Goal: Task Accomplishment & Management: Manage account settings

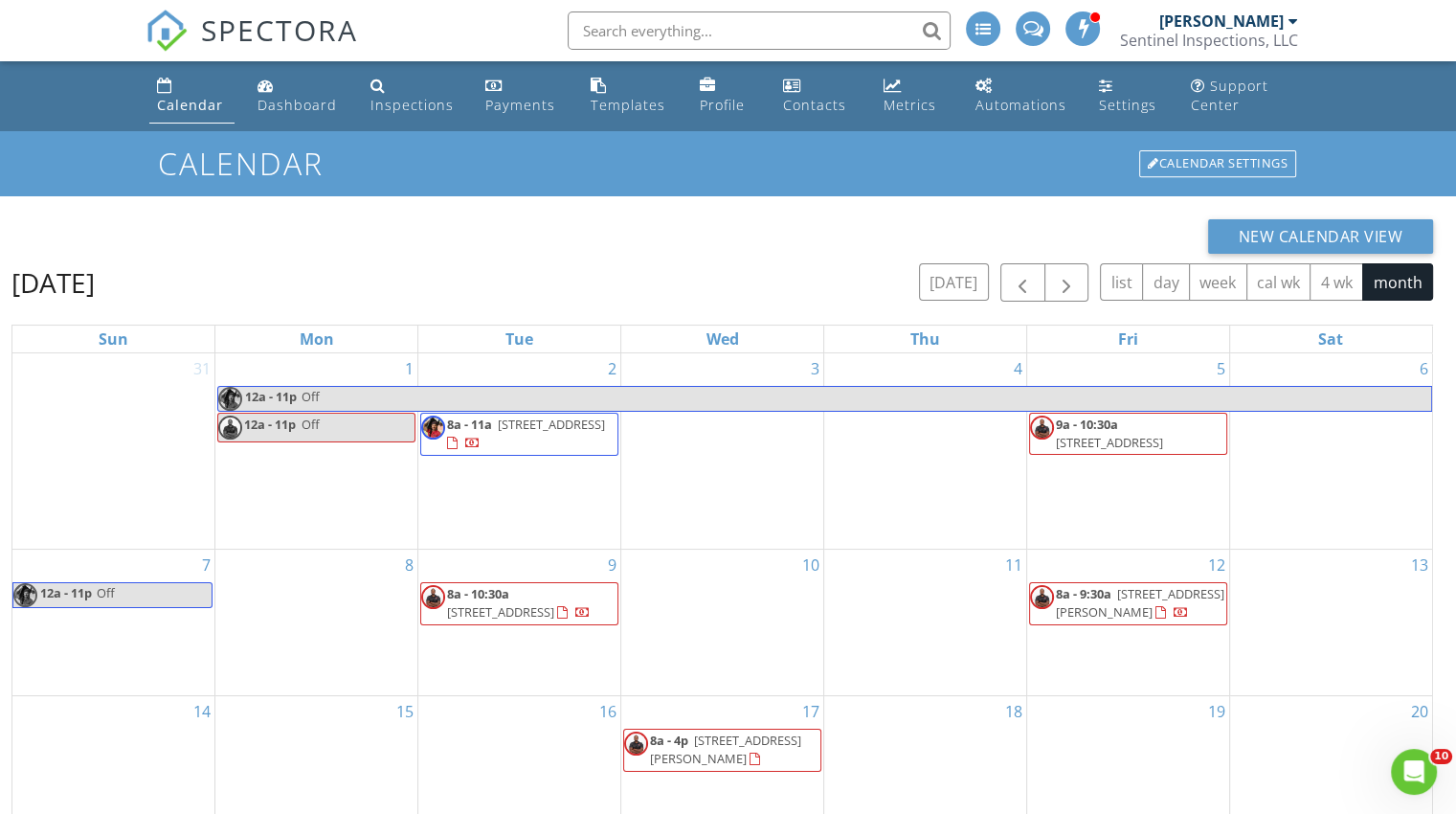
click at [156, 96] on link "Calendar" at bounding box center [192, 96] width 86 height 55
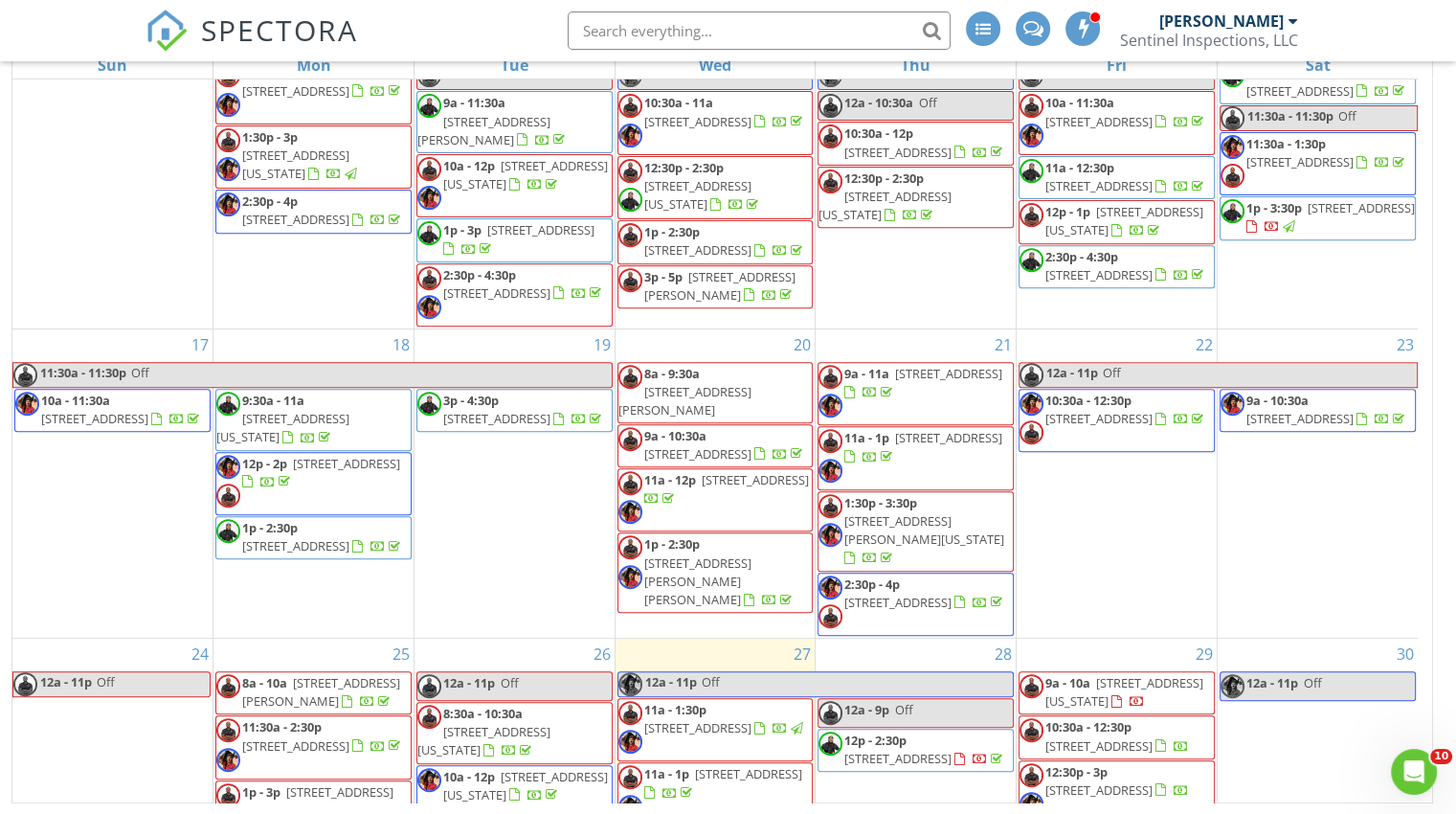
scroll to position [992, 0]
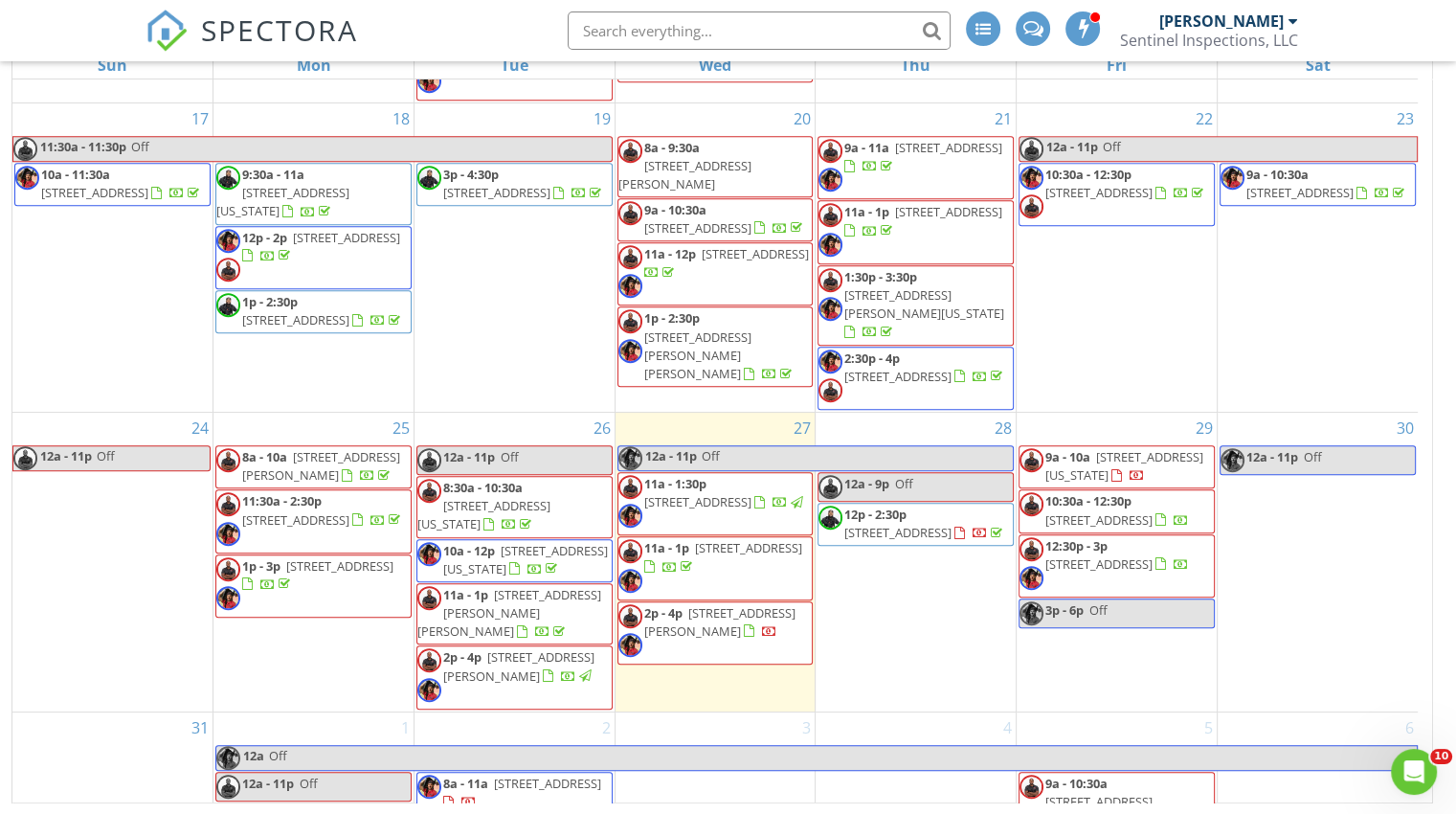
click at [466, 517] on span "621 Quackenbos St NW, Washington 20011" at bounding box center [485, 514] width 133 height 36
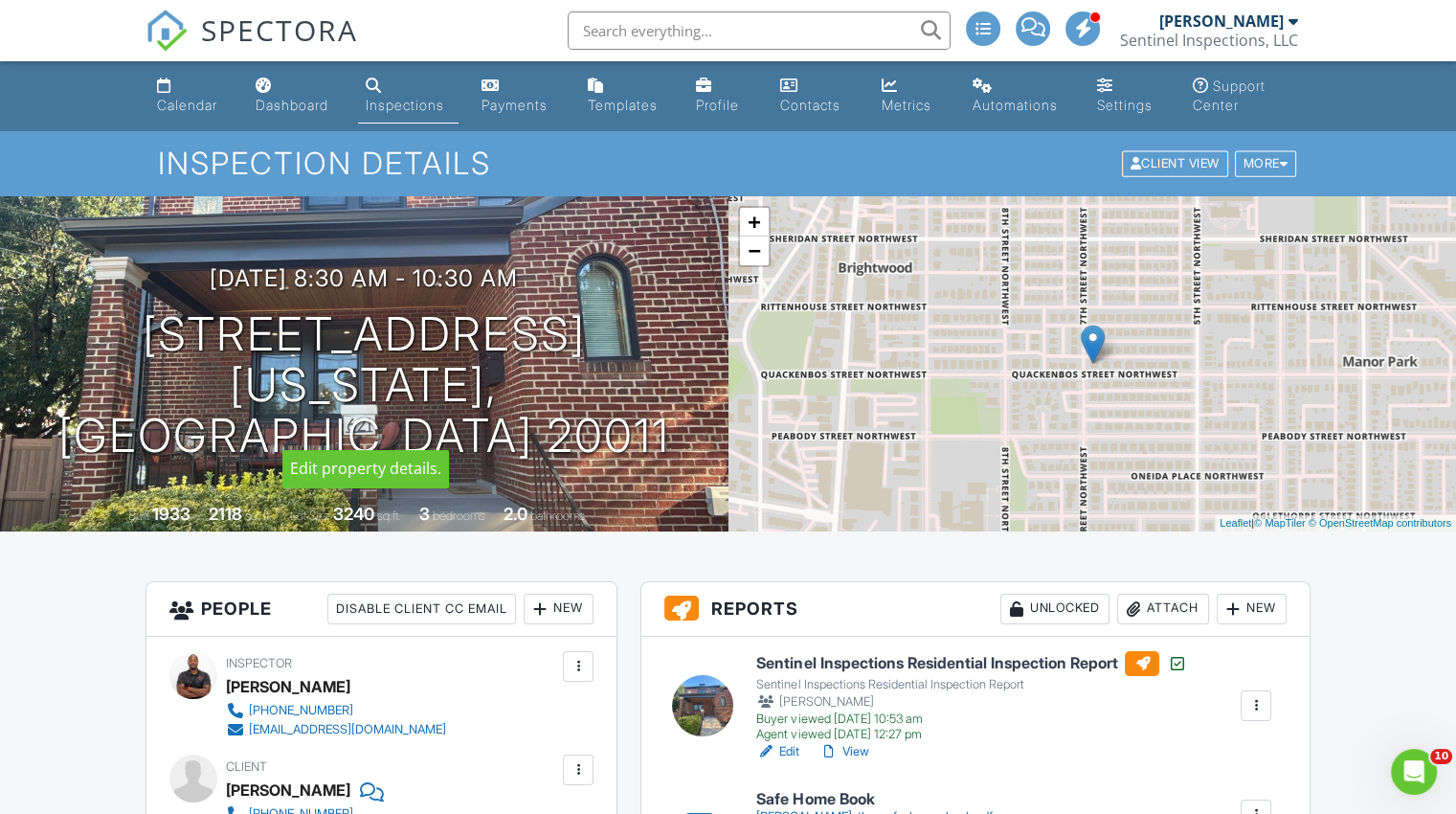
click at [384, 361] on h1 "[STREET_ADDRESS] [US_STATE], [GEOGRAPHIC_DATA] 20011" at bounding box center [364, 385] width 668 height 151
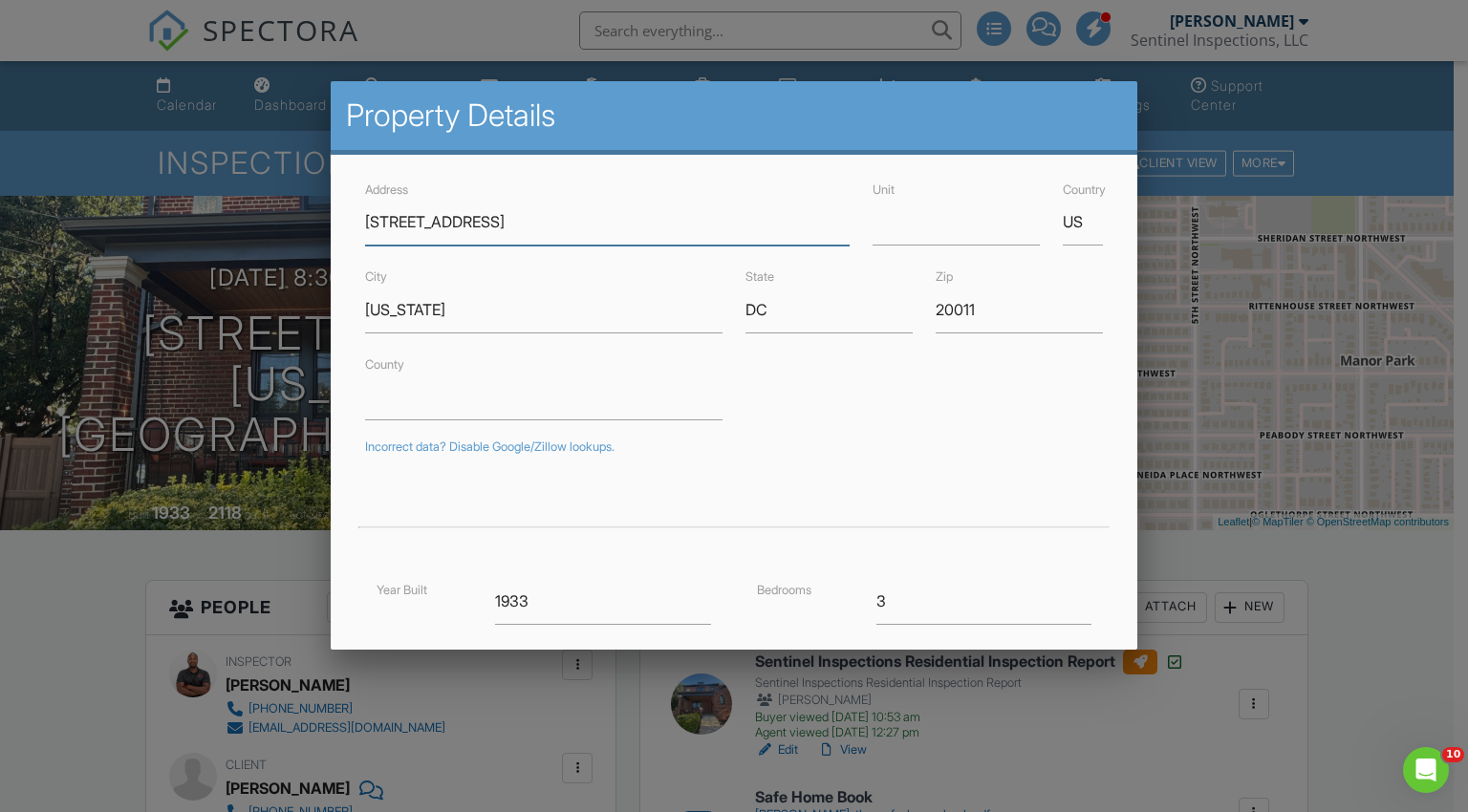
click at [442, 217] on input "[STREET_ADDRESS]" at bounding box center [608, 221] width 485 height 47
click at [748, 406] on div "County" at bounding box center [734, 386] width 762 height 68
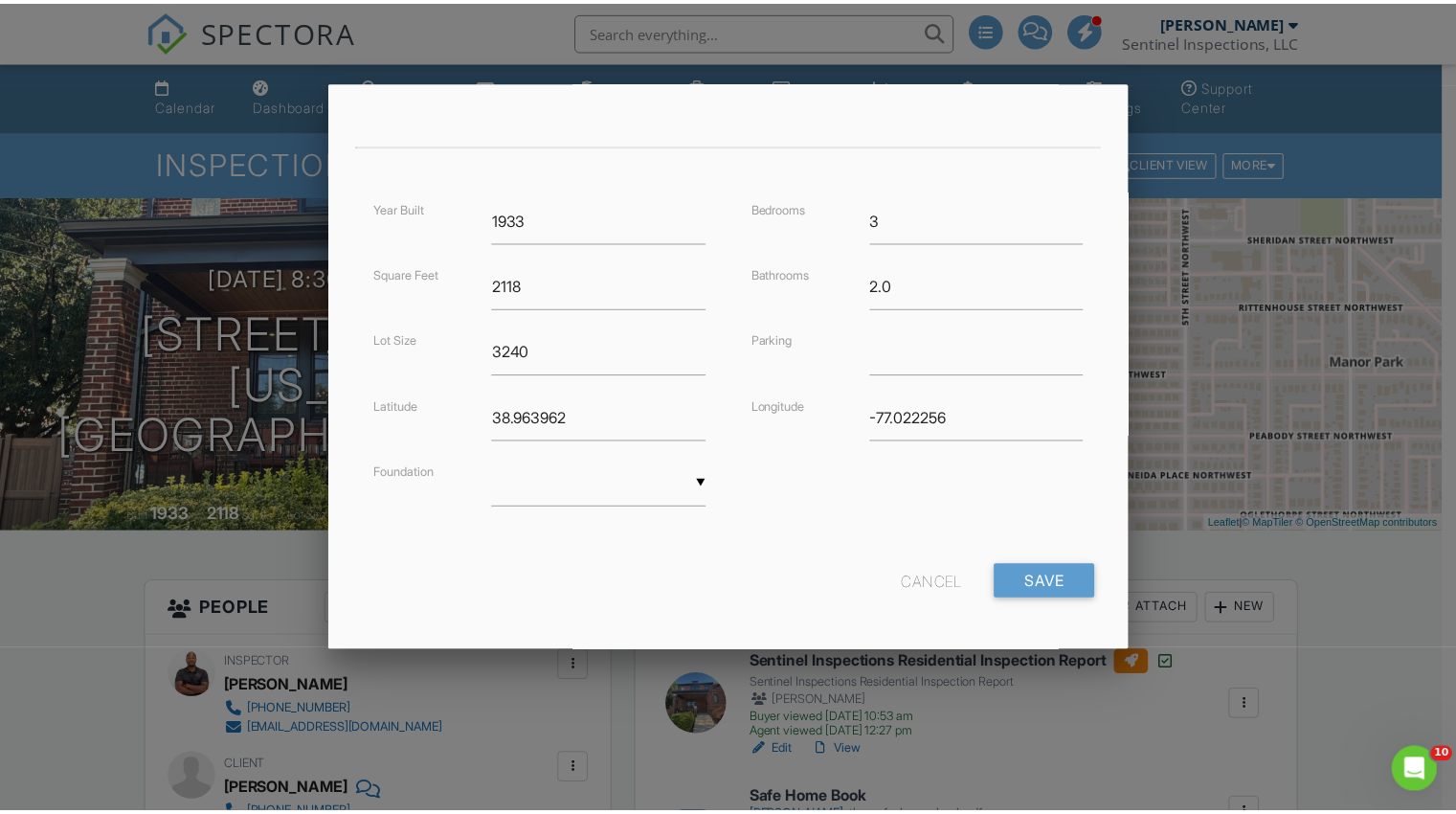
scroll to position [385, 0]
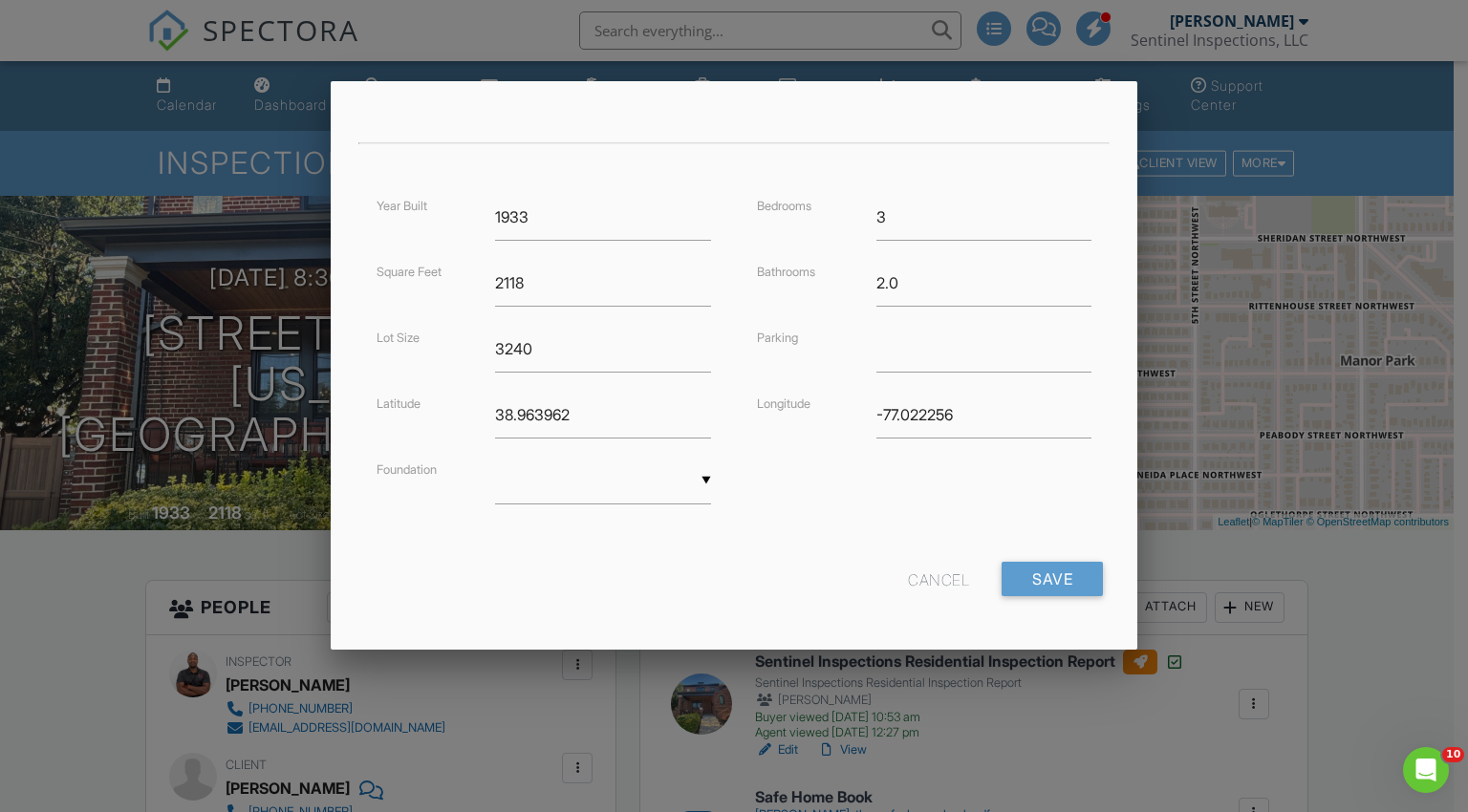
click at [937, 583] on div "Cancel" at bounding box center [939, 579] width 62 height 35
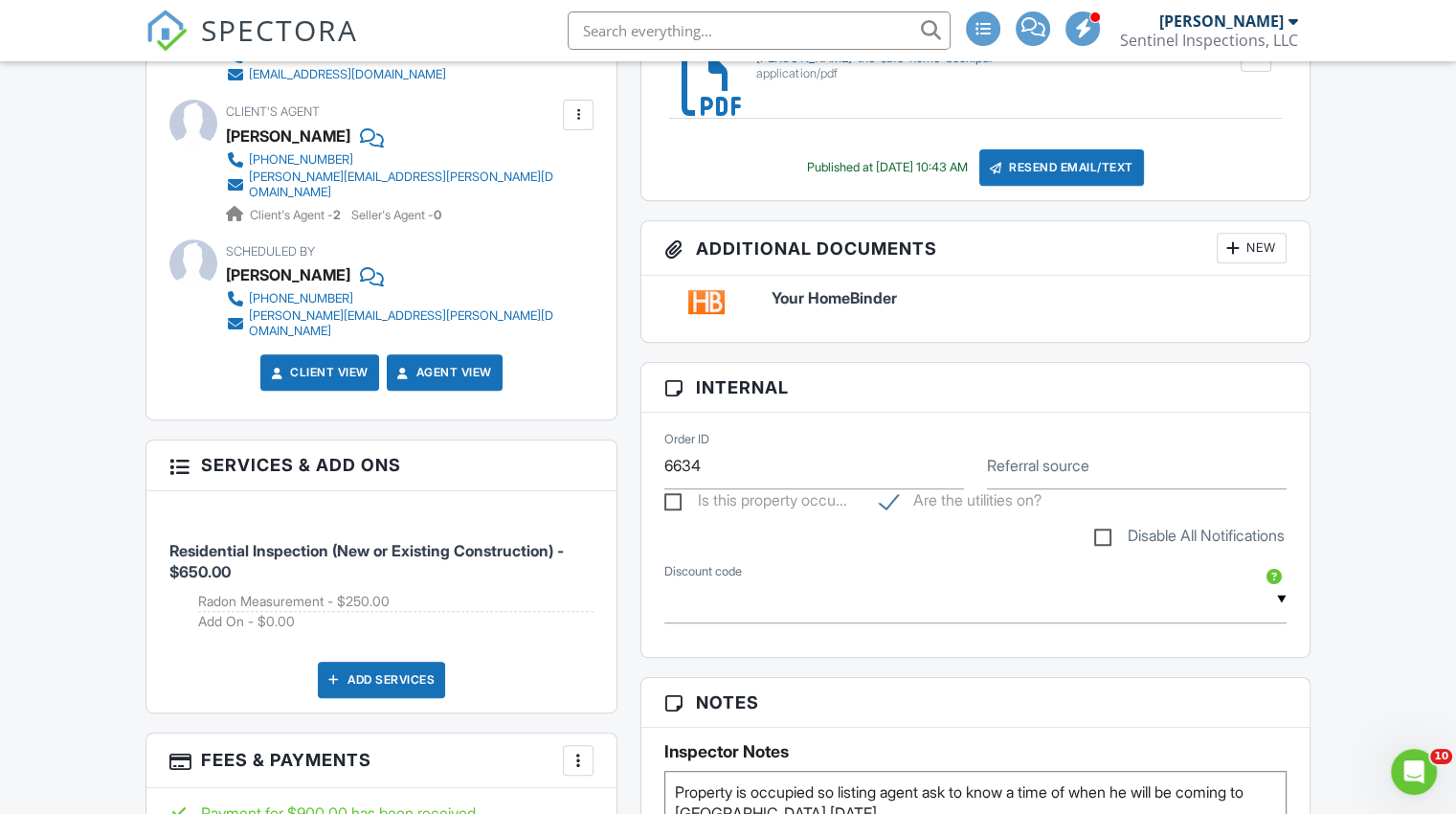
scroll to position [957, 0]
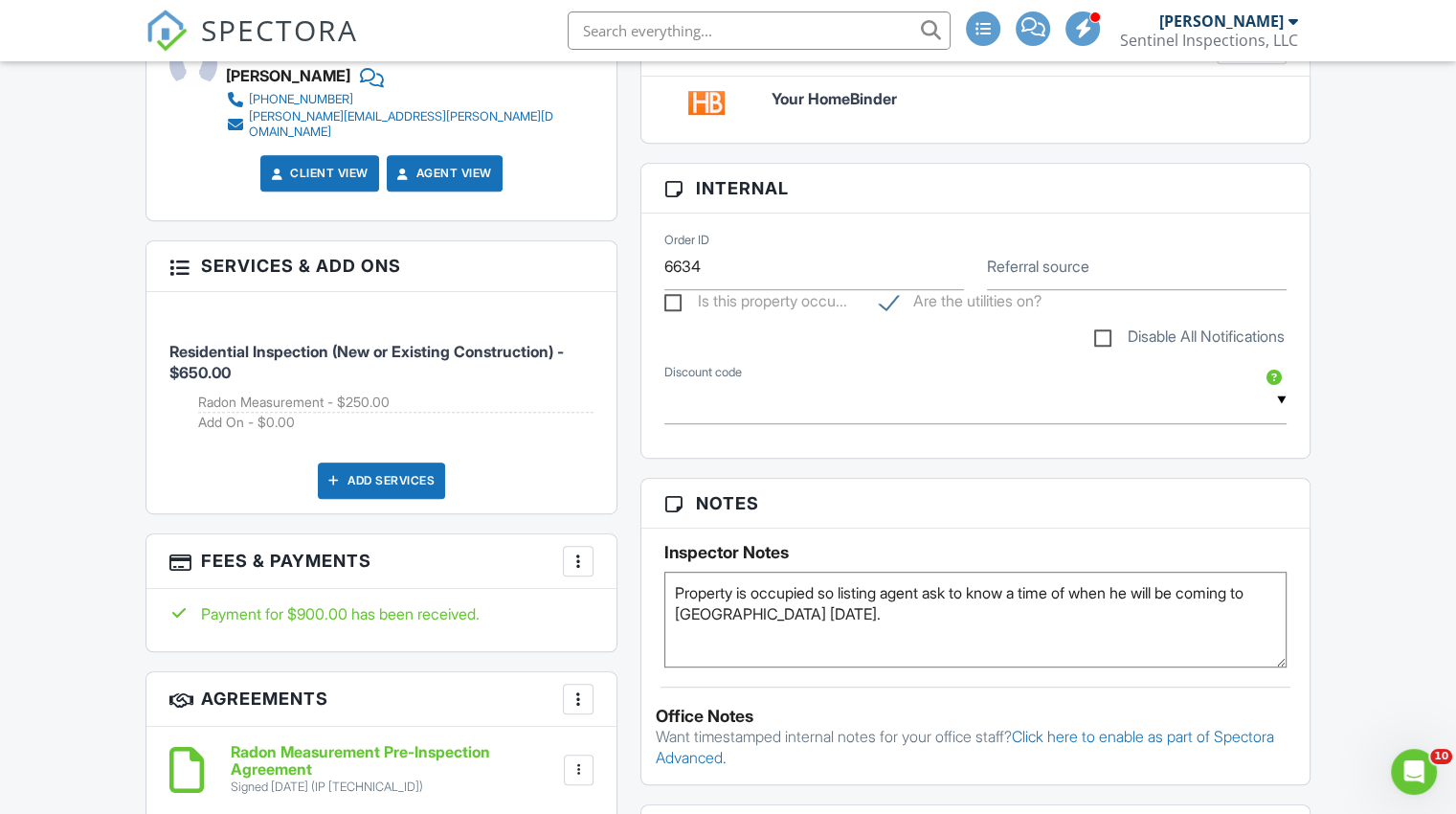
click at [898, 633] on textarea "Property is occupied so listing agent ask to know a time of when he will be com…" at bounding box center [975, 619] width 622 height 96
type textarea "Property is occupied so listing agent ask to know a time of when he will be com…"
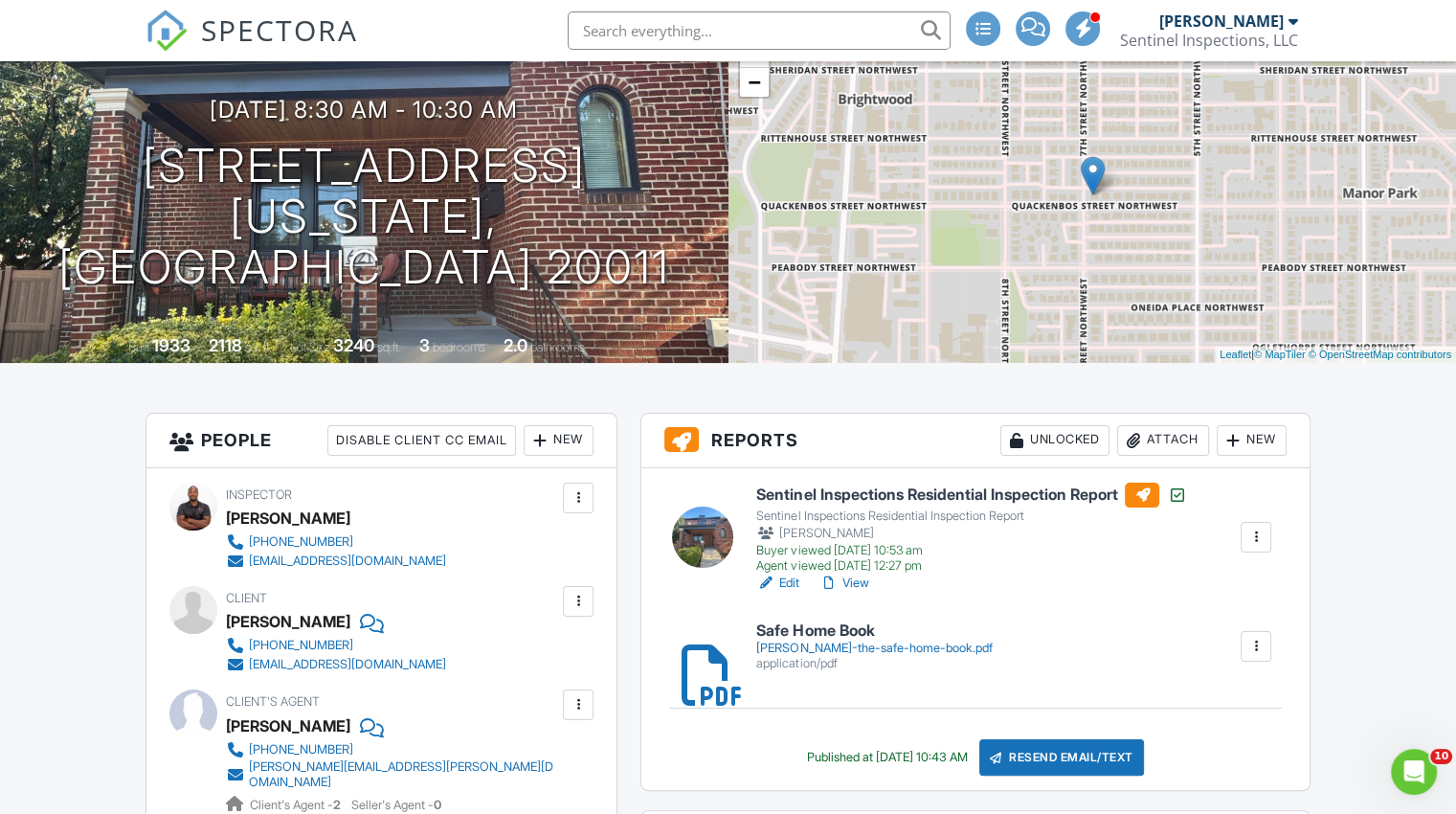
scroll to position [0, 0]
